Goal: Task Accomplishment & Management: Manage account settings

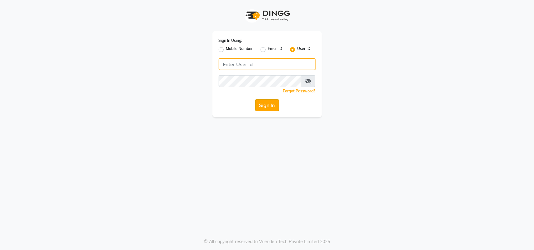
type input "e3556-01"
click at [271, 106] on button "Sign In" at bounding box center [267, 105] width 24 height 12
